Goal: Task Accomplishment & Management: Manage account settings

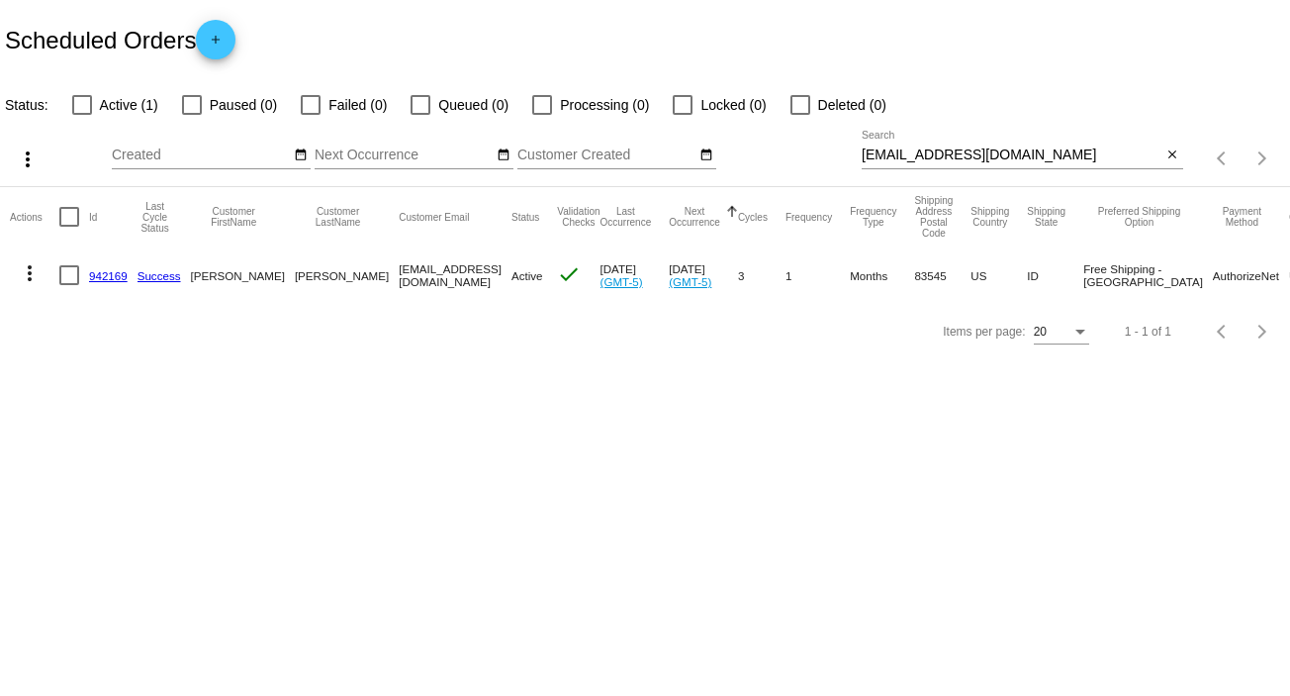
click at [20, 277] on mat-icon "more_vert" at bounding box center [30, 273] width 24 height 24
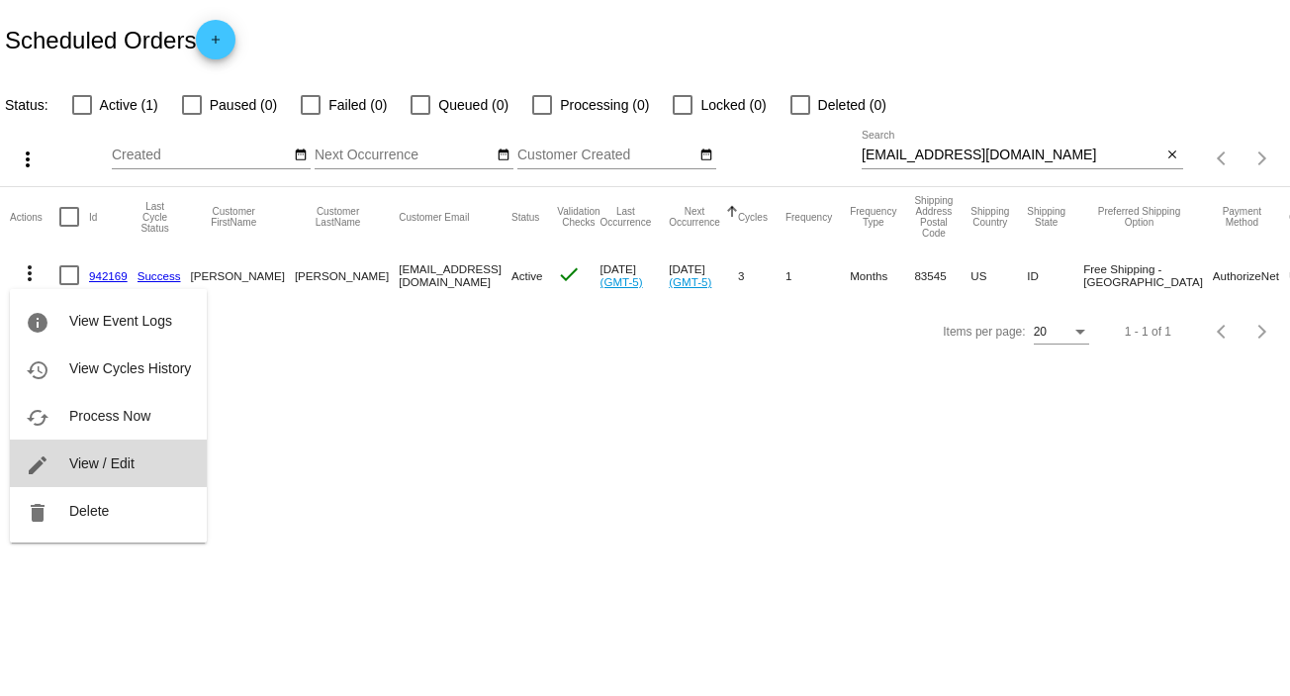
click at [99, 464] on span "View / Edit" at bounding box center [101, 463] width 65 height 16
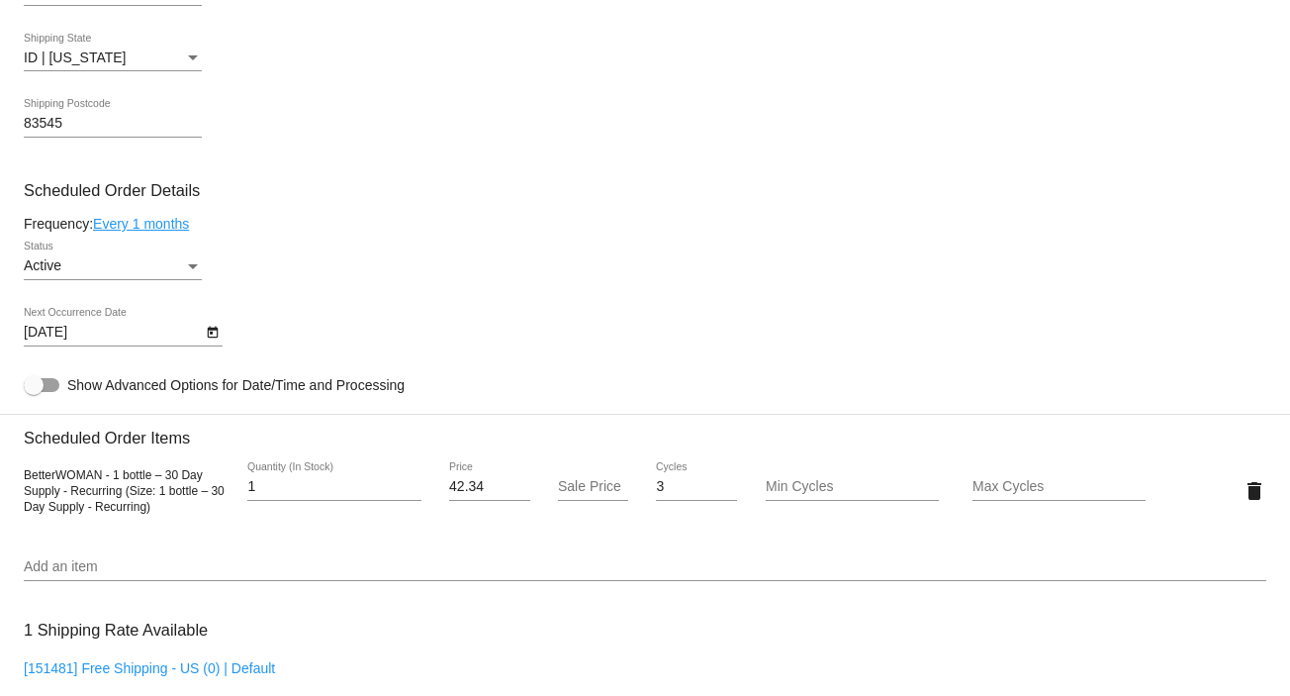
scroll to position [960, 0]
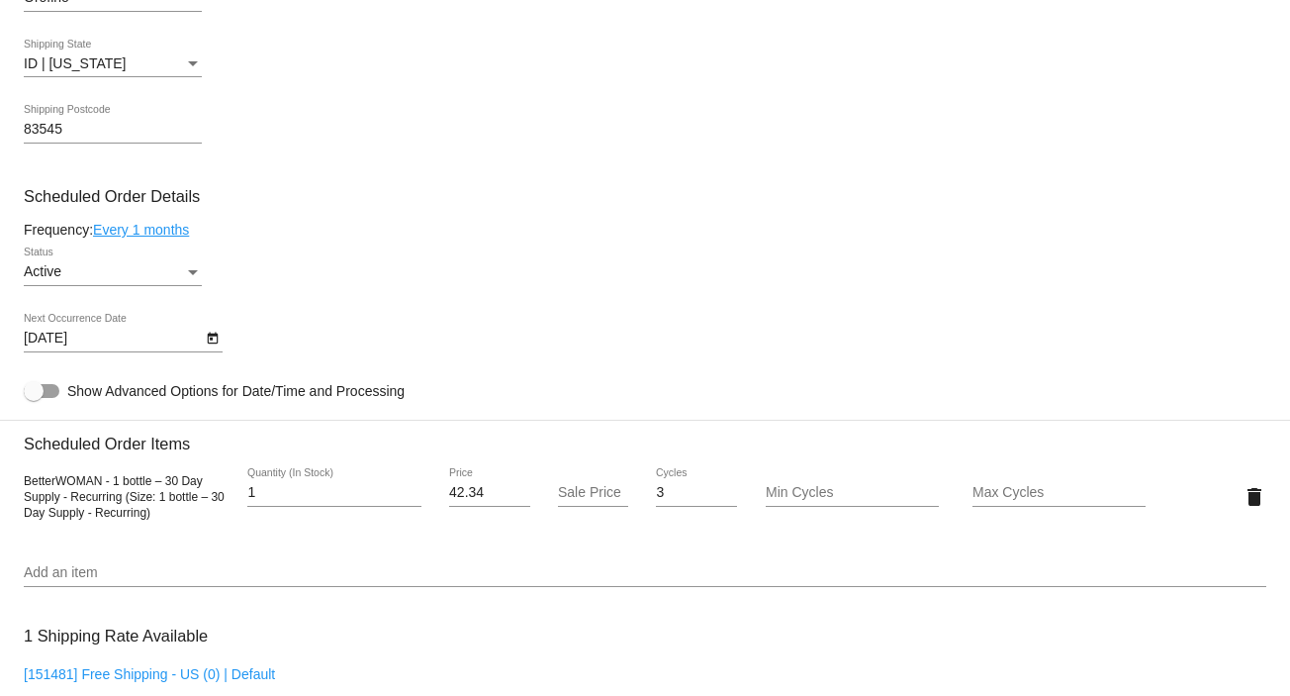
click at [195, 272] on div "Status" at bounding box center [193, 272] width 18 height 16
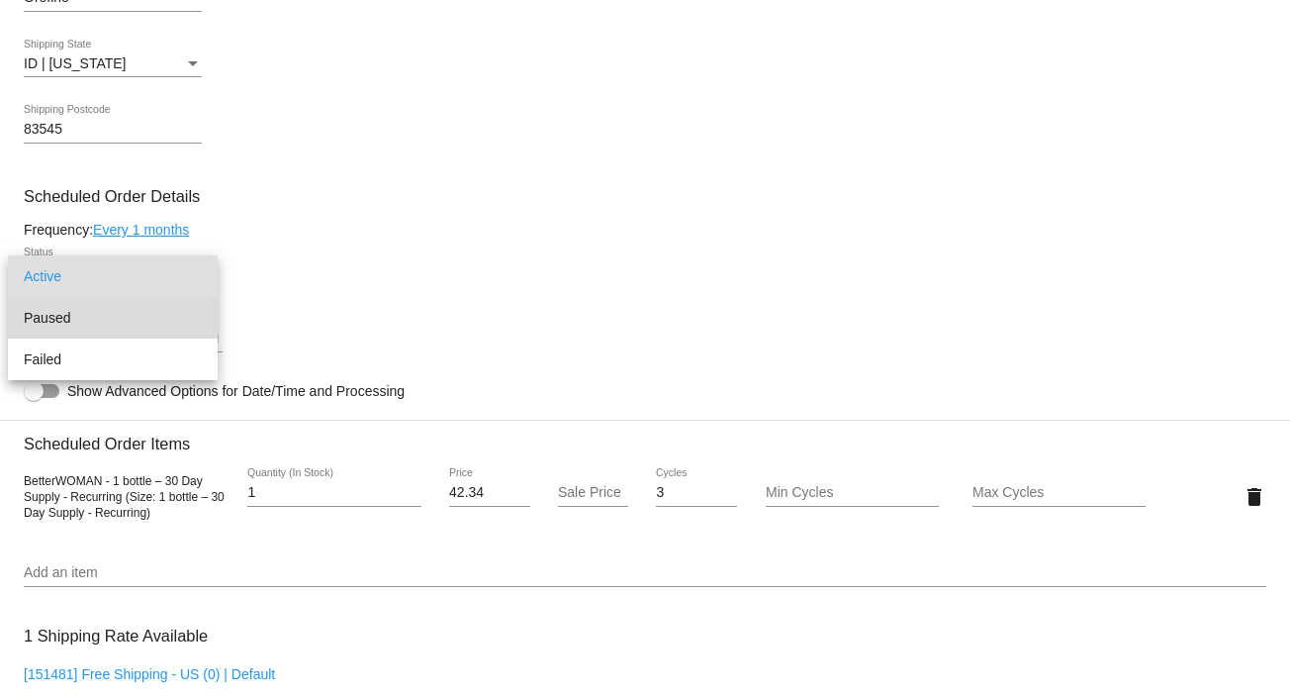
click at [163, 322] on span "Paused" at bounding box center [113, 318] width 178 height 42
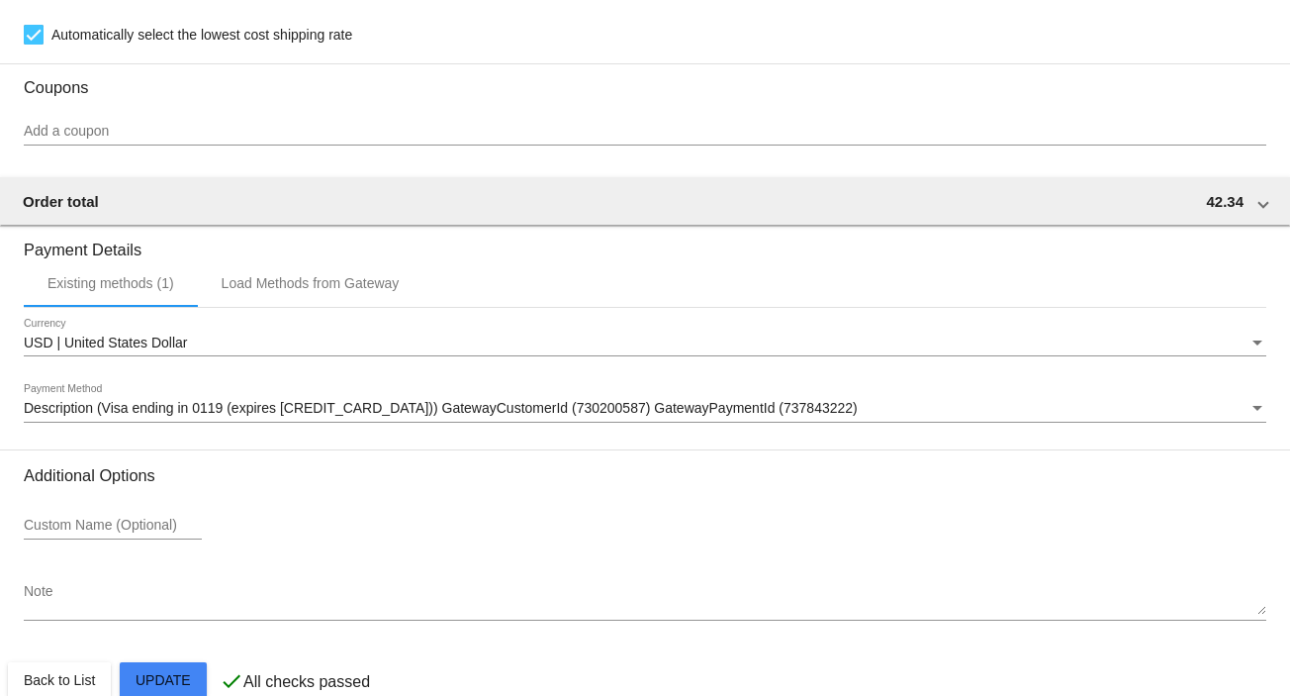
scroll to position [1709, 0]
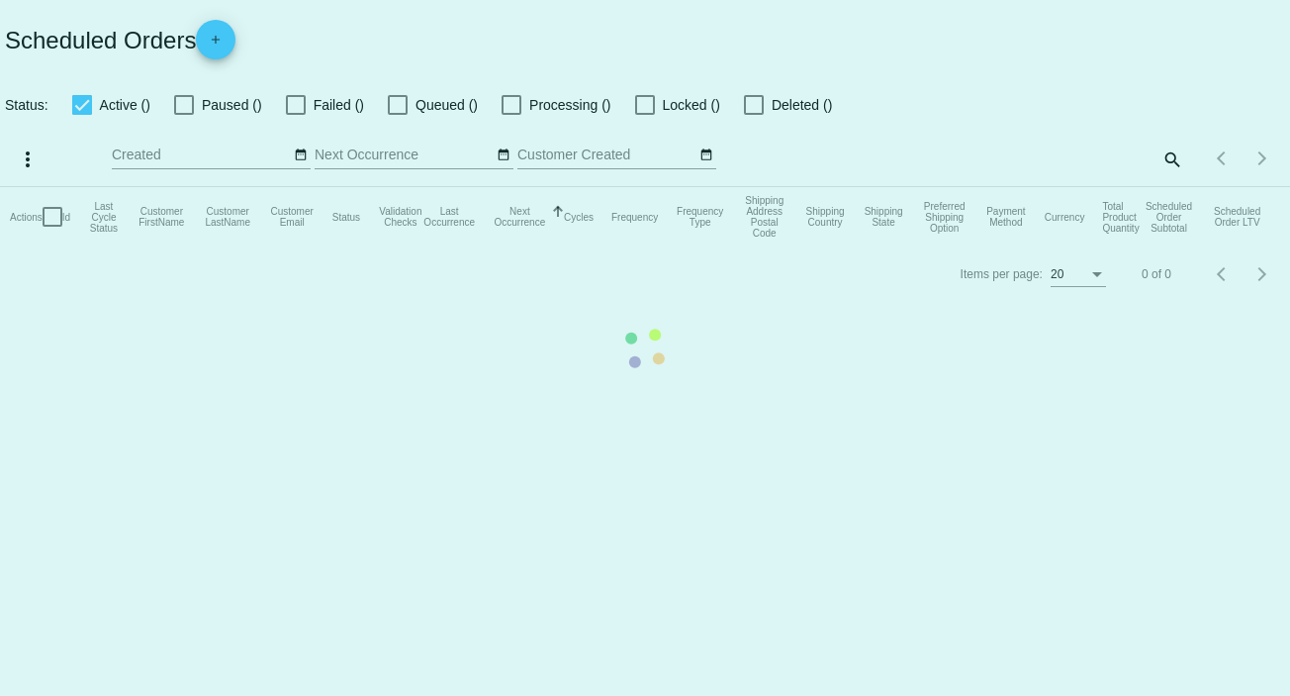
checkbox input "false"
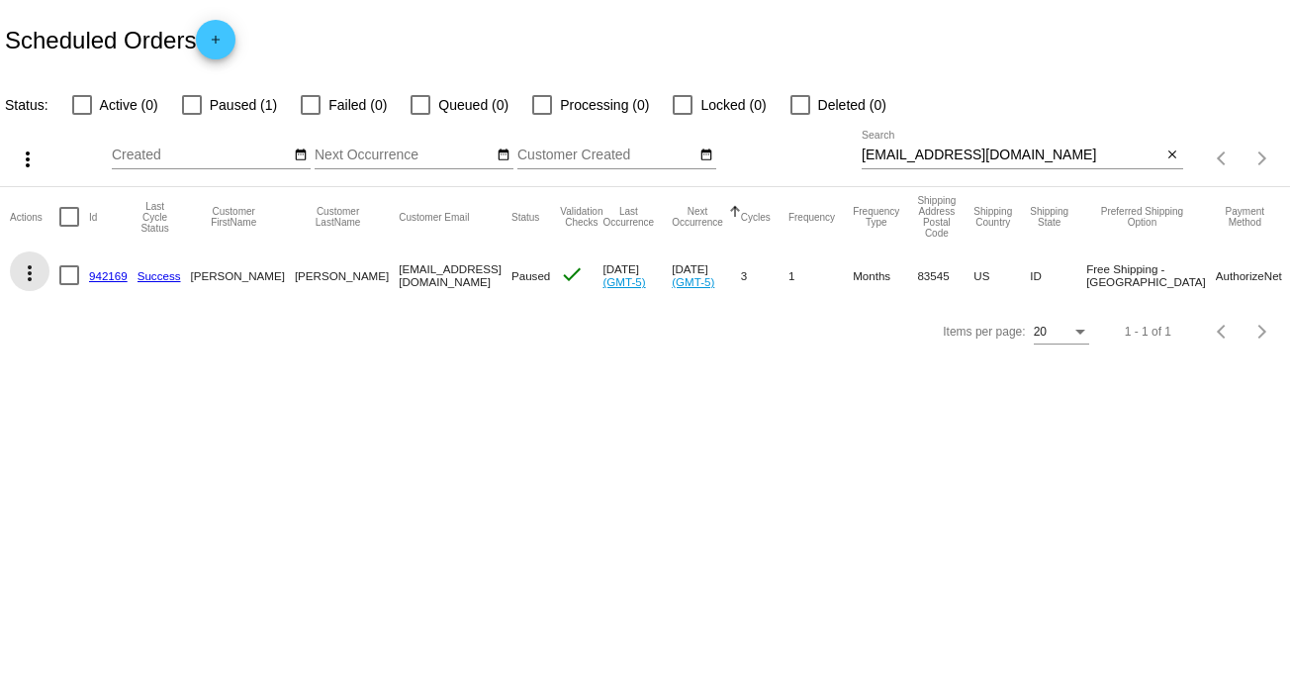
click at [33, 272] on mat-icon "more_vert" at bounding box center [30, 273] width 24 height 24
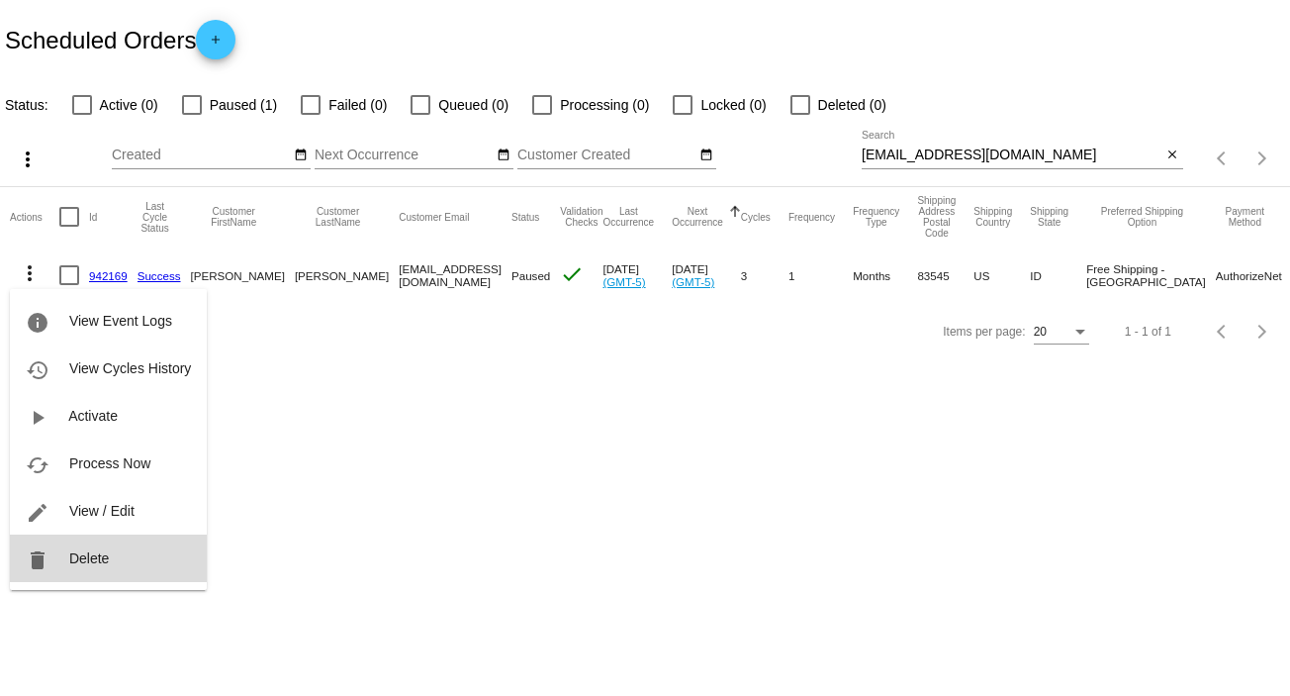
click at [125, 552] on button "delete Delete" at bounding box center [108, 557] width 197 height 47
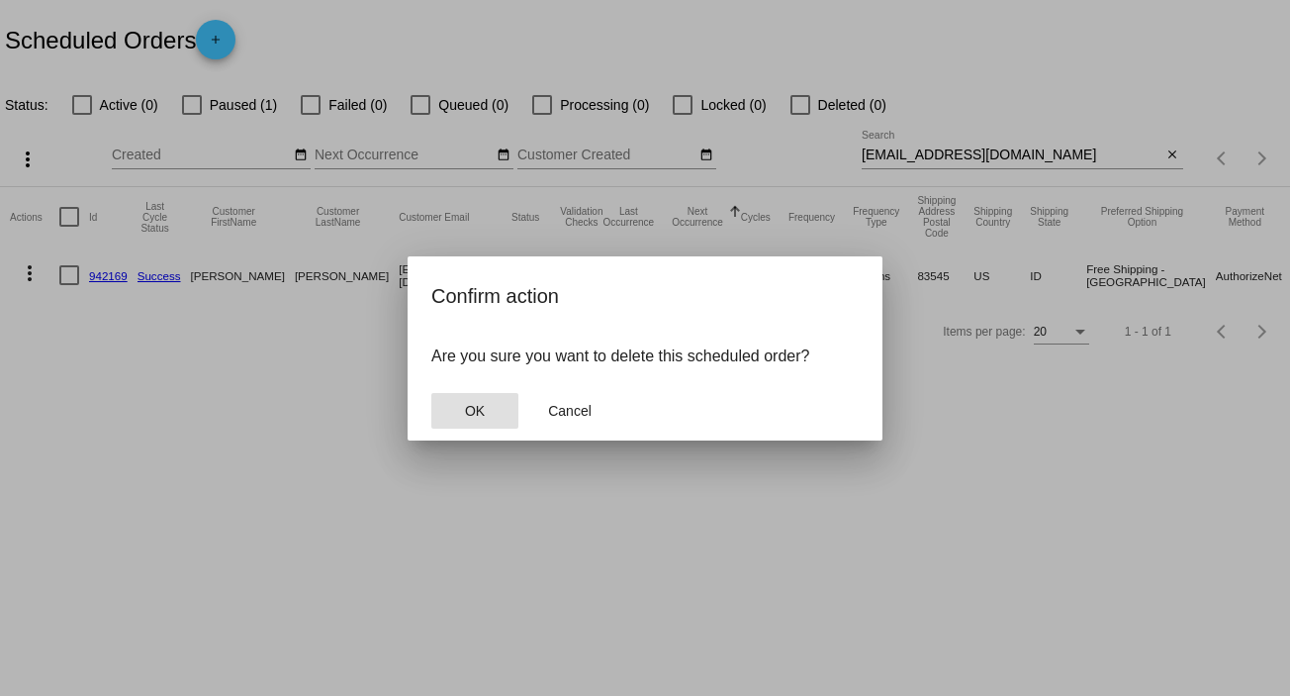
click at [471, 404] on span "OK" at bounding box center [475, 411] width 20 height 16
